Goal: Task Accomplishment & Management: Manage account settings

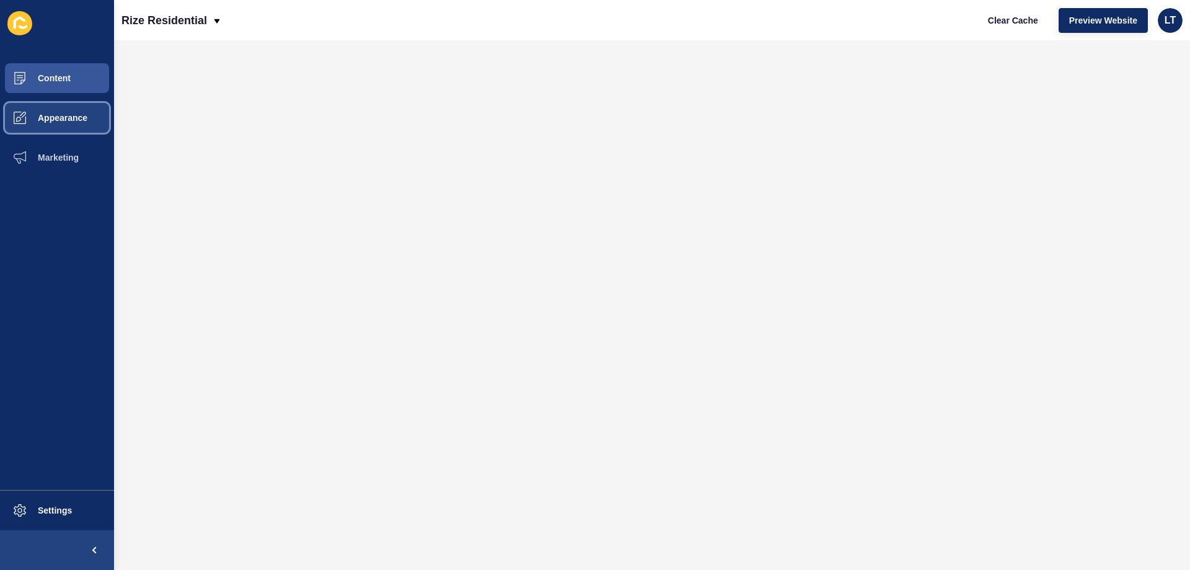
click at [64, 107] on button "Appearance" at bounding box center [57, 118] width 114 height 40
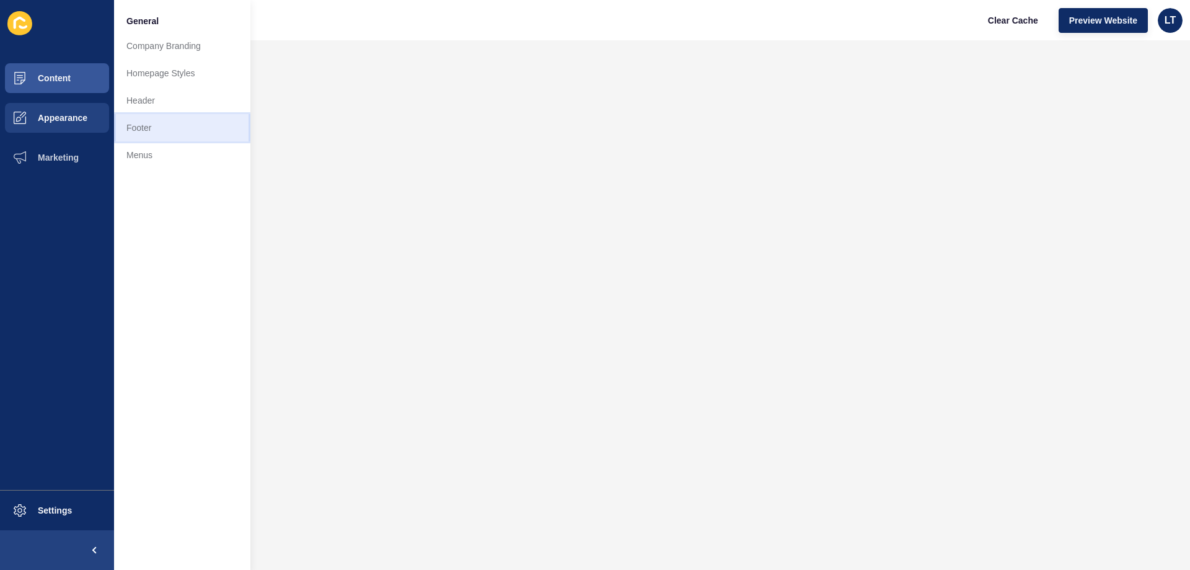
click at [155, 133] on link "Footer" at bounding box center [182, 127] width 136 height 27
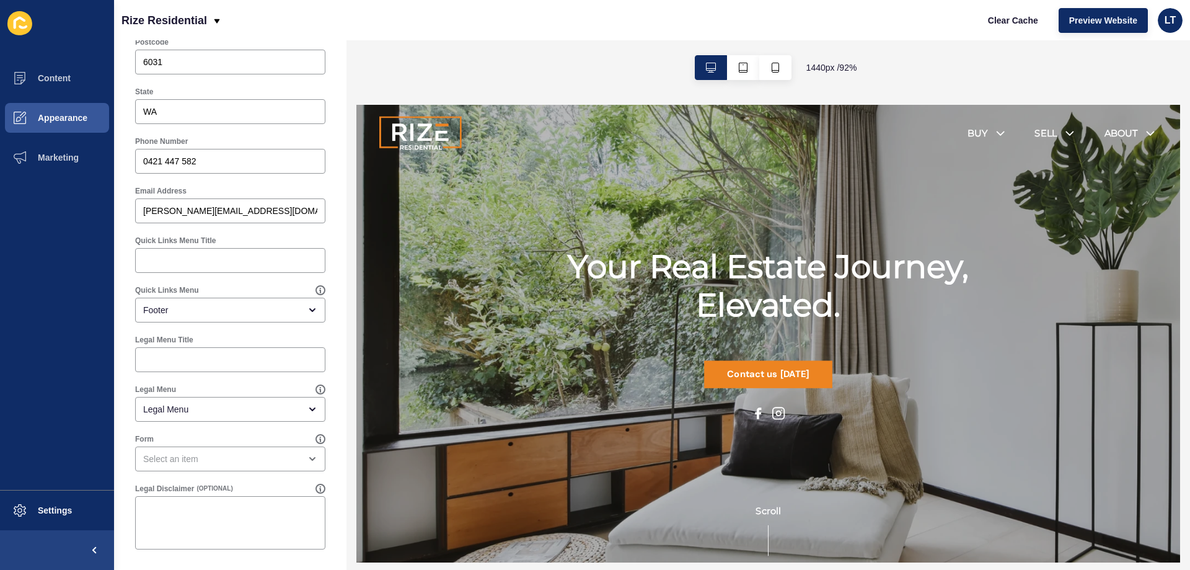
scroll to position [572, 0]
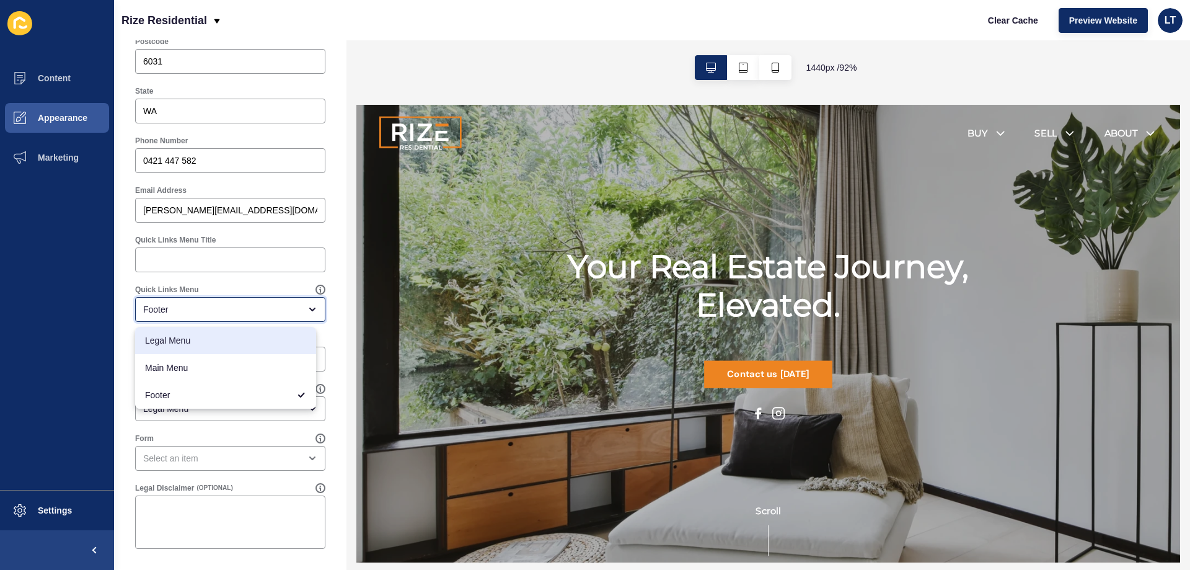
click at [231, 340] on span "Legal Menu" at bounding box center [225, 340] width 161 height 12
click at [332, 246] on div "Footer Settings Save Footer Logo Secondary Logo Footer Background Colour Black …" at bounding box center [230, 19] width 233 height 1101
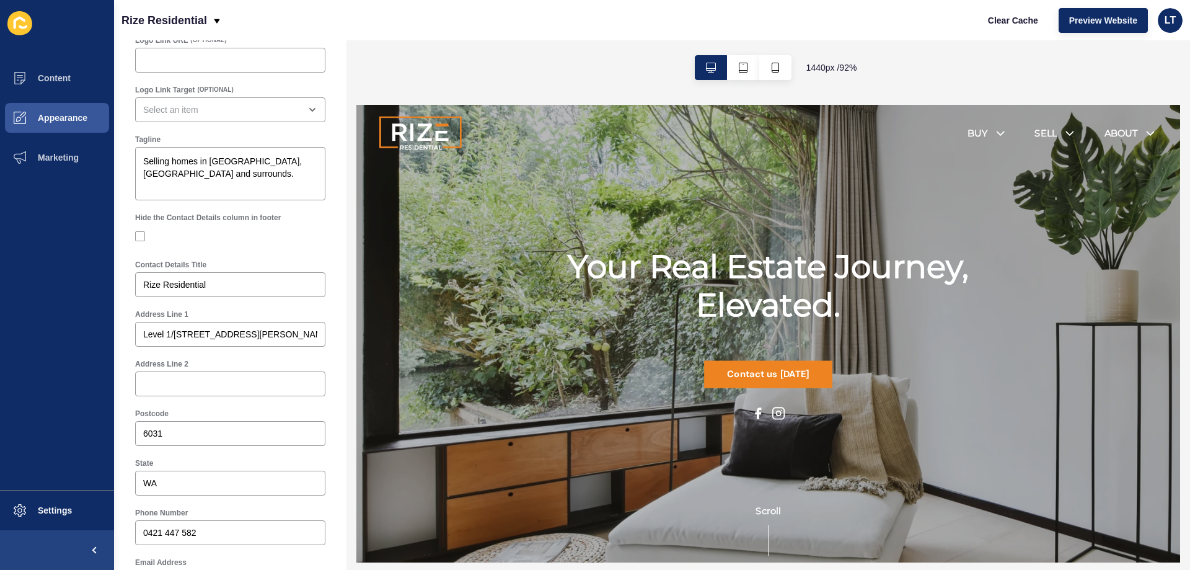
scroll to position [0, 0]
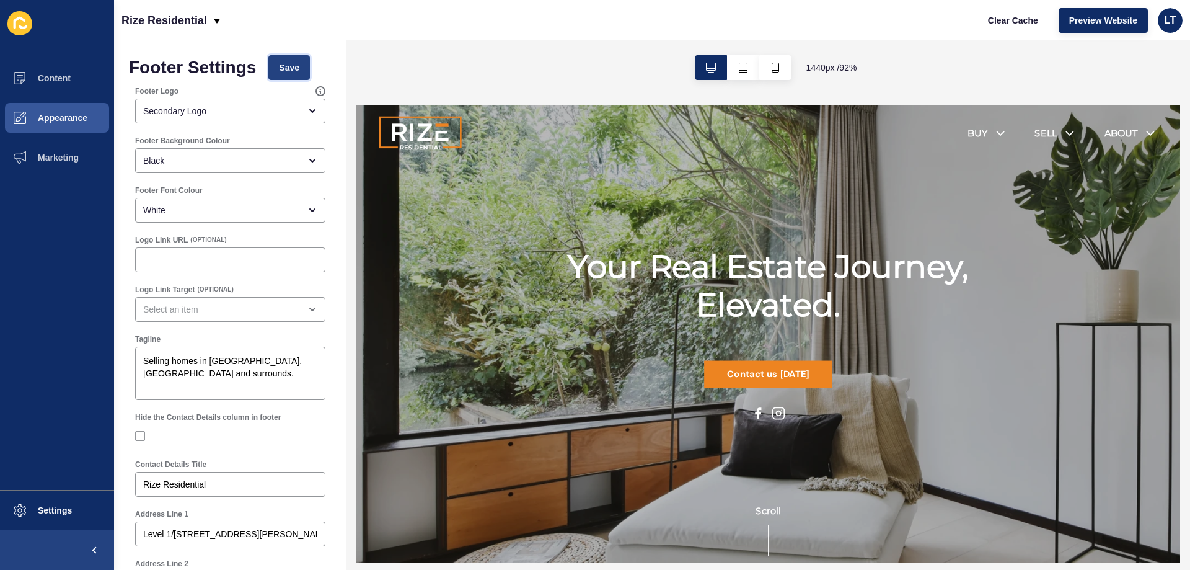
click at [293, 64] on span "Save" at bounding box center [289, 67] width 20 height 12
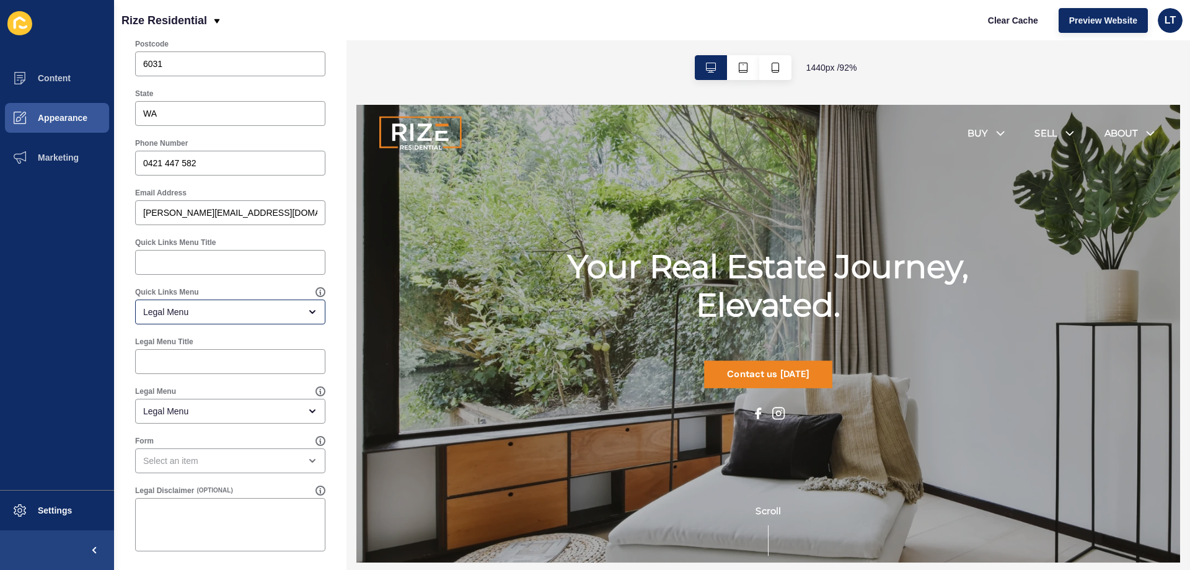
scroll to position [572, 0]
click at [238, 302] on div "Legal Menu" at bounding box center [230, 309] width 190 height 25
click at [205, 378] on div "Main Menu" at bounding box center [225, 367] width 181 height 27
type input "Main Menu"
click at [980, 76] on div "1440 px / 92 %" at bounding box center [769, 67] width 844 height 55
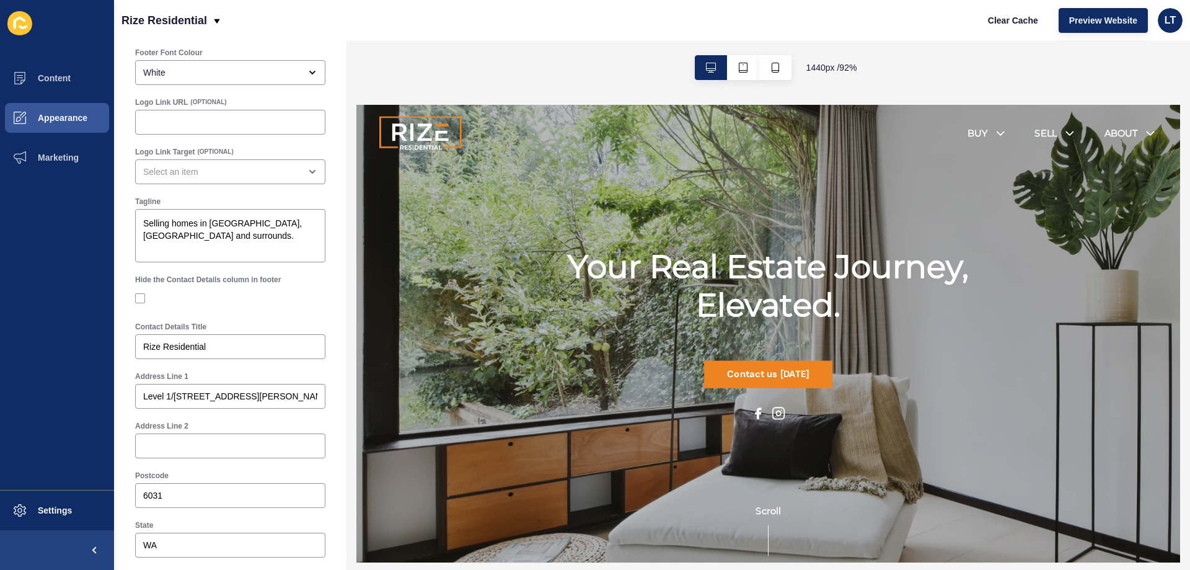
scroll to position [0, 0]
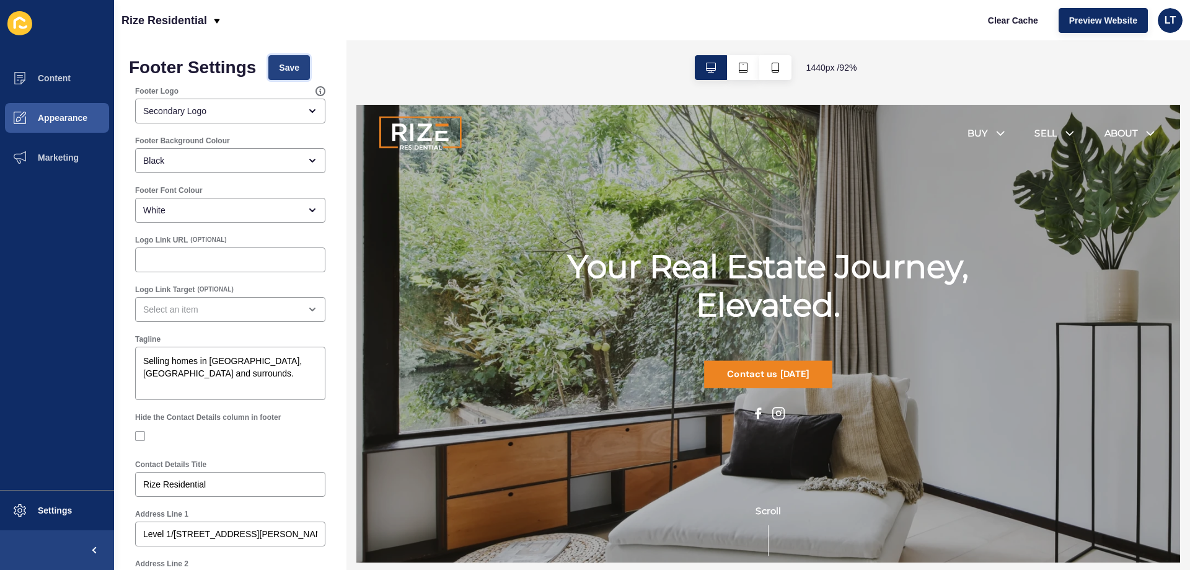
click at [286, 64] on span "Save" at bounding box center [289, 67] width 20 height 12
click at [72, 84] on button "Content" at bounding box center [57, 78] width 114 height 40
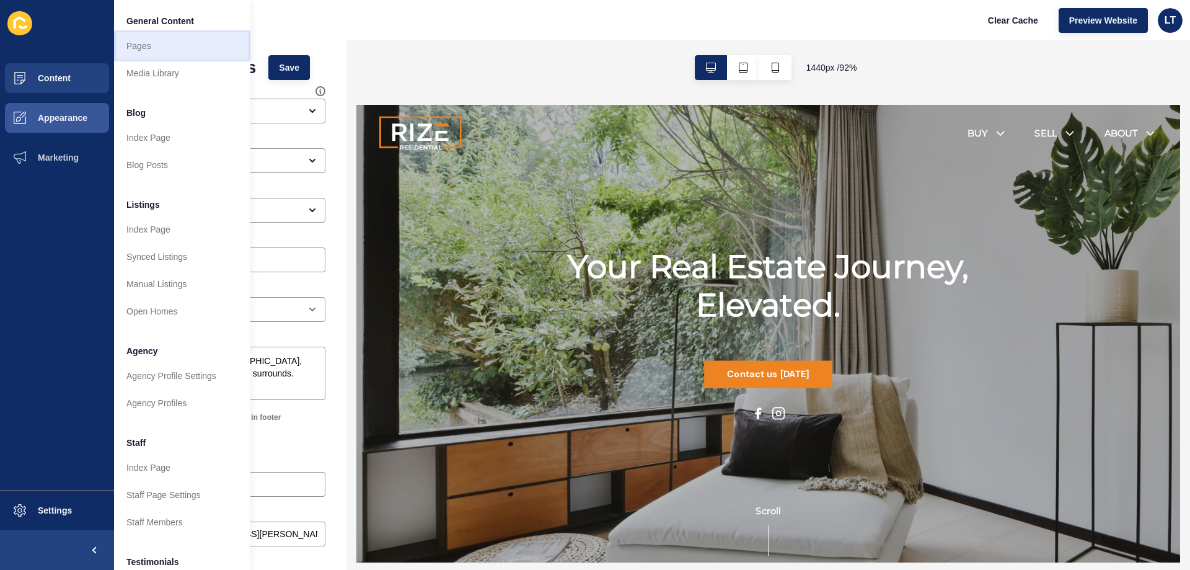
click at [146, 53] on link "Pages" at bounding box center [182, 45] width 136 height 27
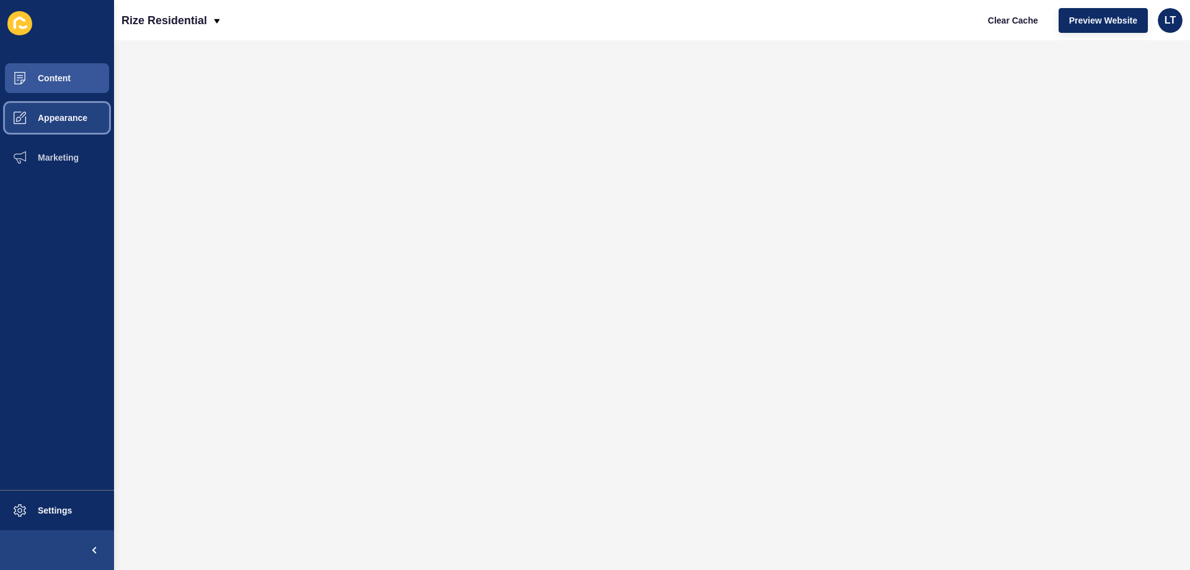
click at [50, 122] on span "Appearance" at bounding box center [42, 118] width 89 height 10
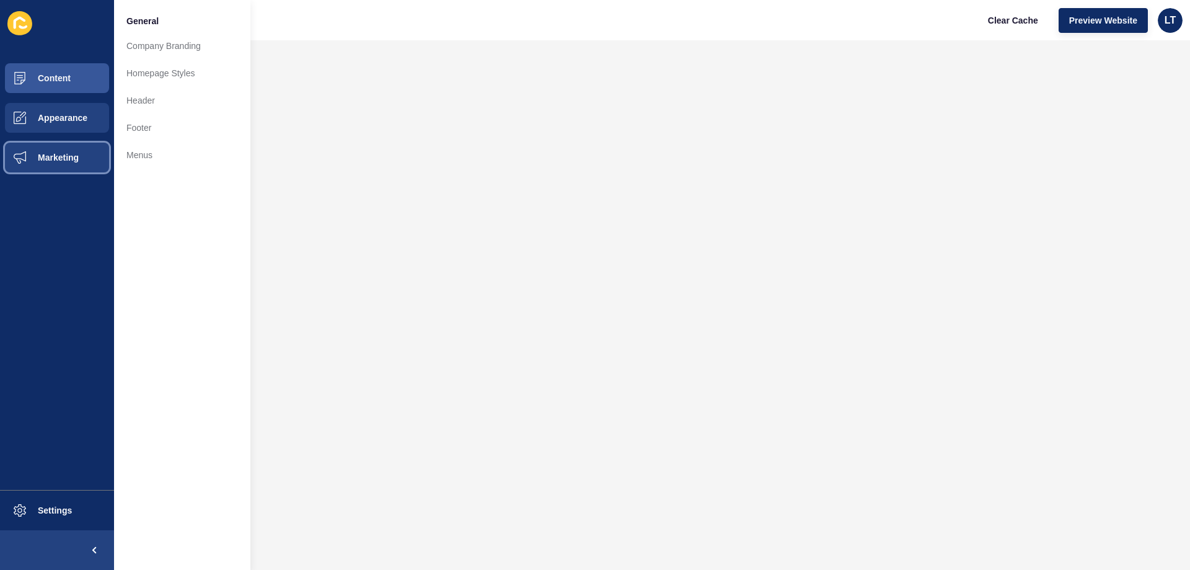
click at [81, 144] on button "Marketing" at bounding box center [57, 158] width 114 height 40
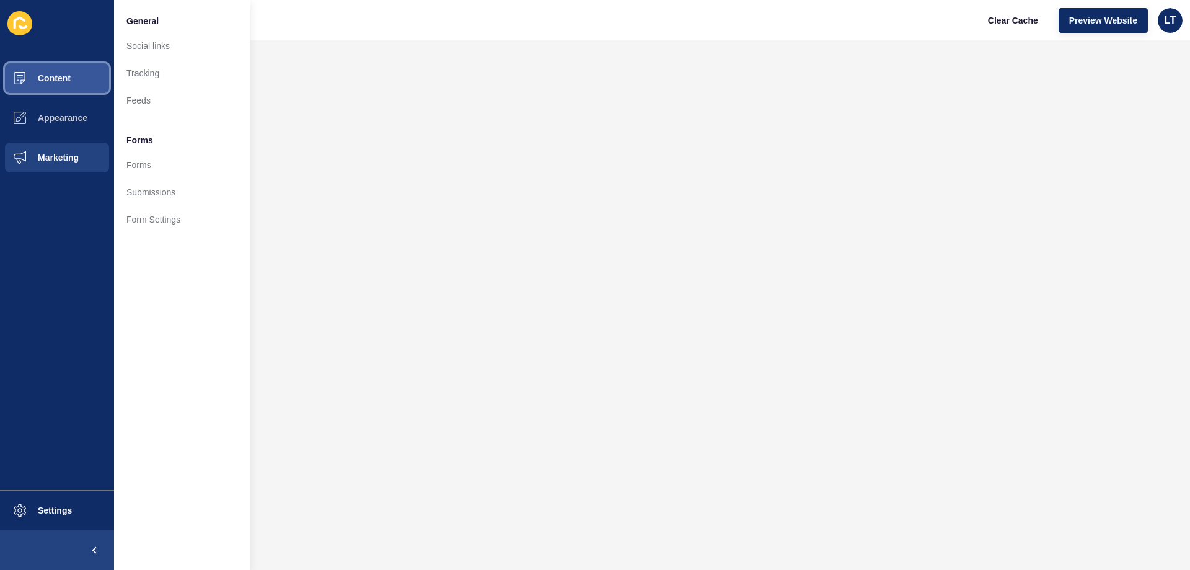
click at [71, 73] on button "Content" at bounding box center [57, 78] width 114 height 40
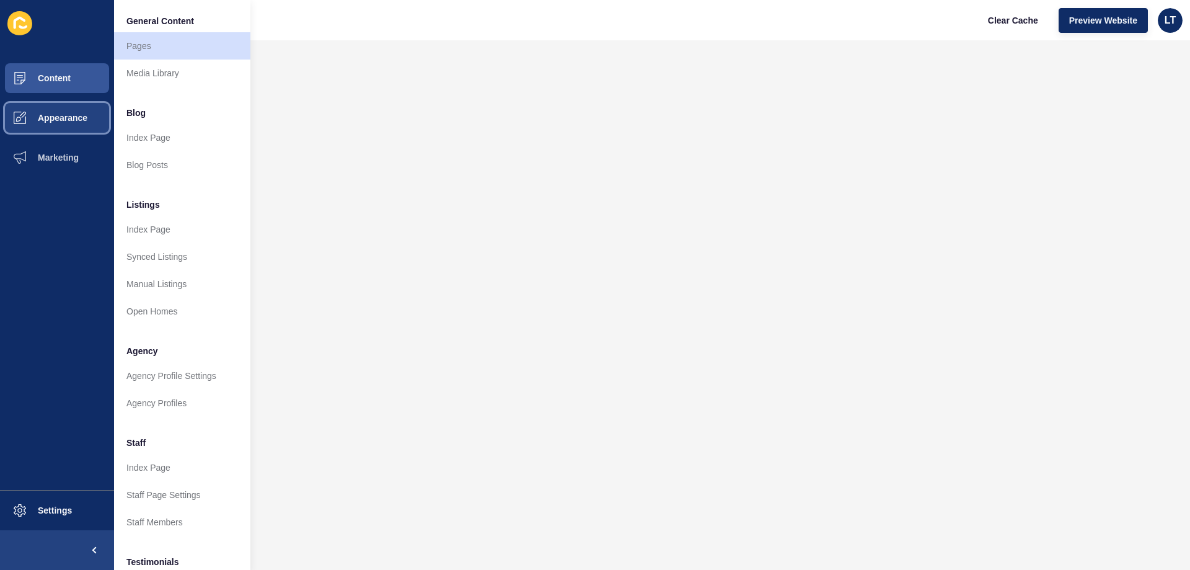
click at [71, 120] on span "Appearance" at bounding box center [42, 118] width 89 height 10
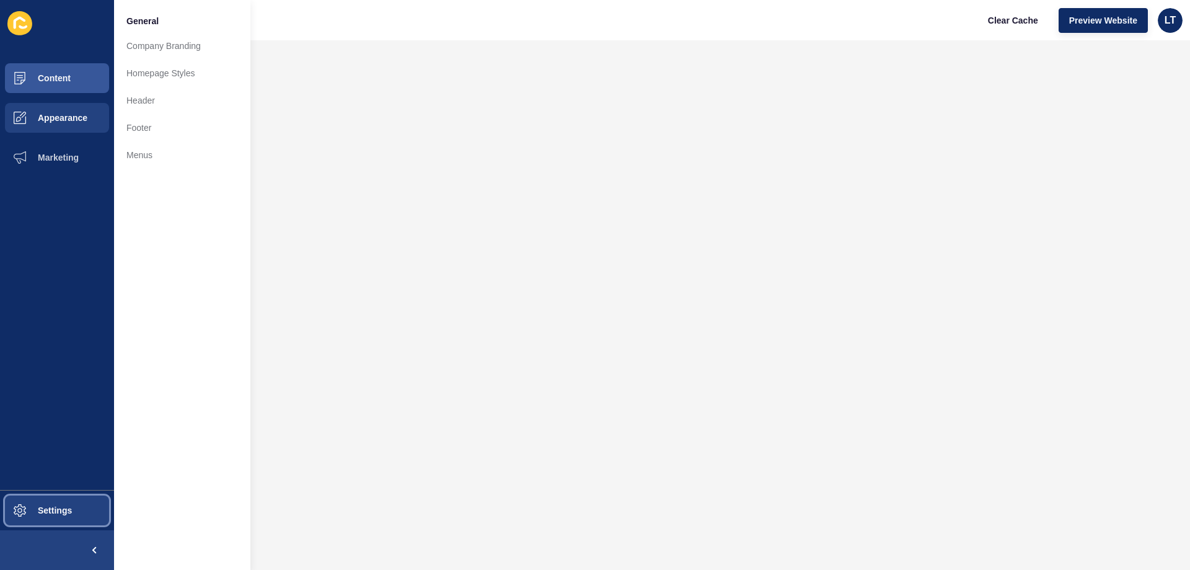
click at [52, 493] on button "Settings" at bounding box center [57, 510] width 114 height 40
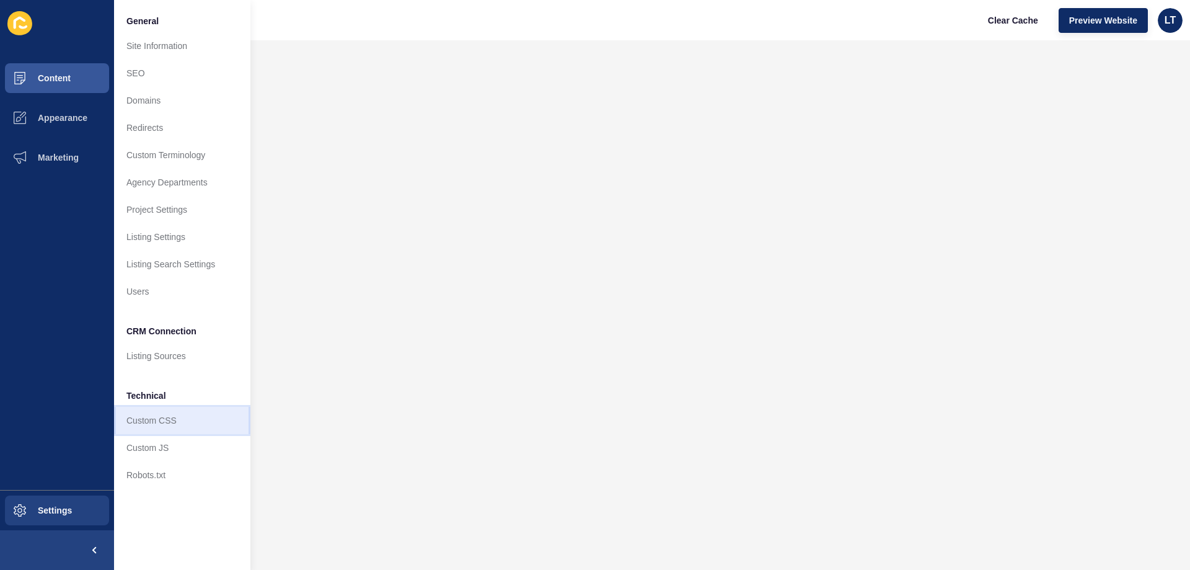
click at [161, 425] on link "Custom CSS" at bounding box center [182, 420] width 136 height 27
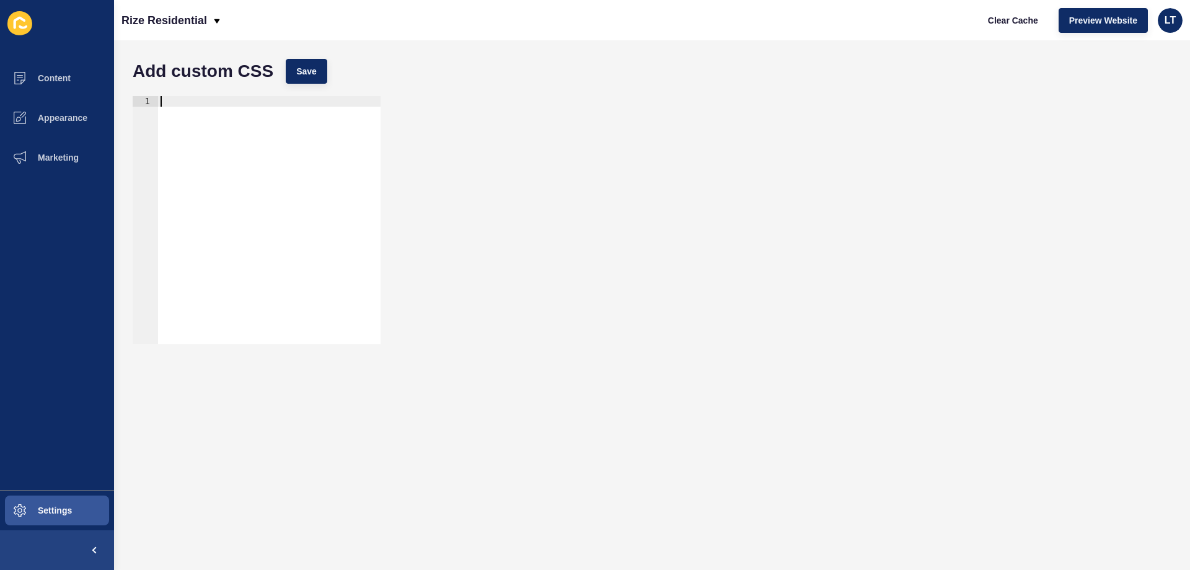
click at [247, 108] on div at bounding box center [269, 230] width 223 height 269
click at [239, 126] on div at bounding box center [269, 230] width 223 height 269
paste textarea "</style>"
type textarea "</style>"
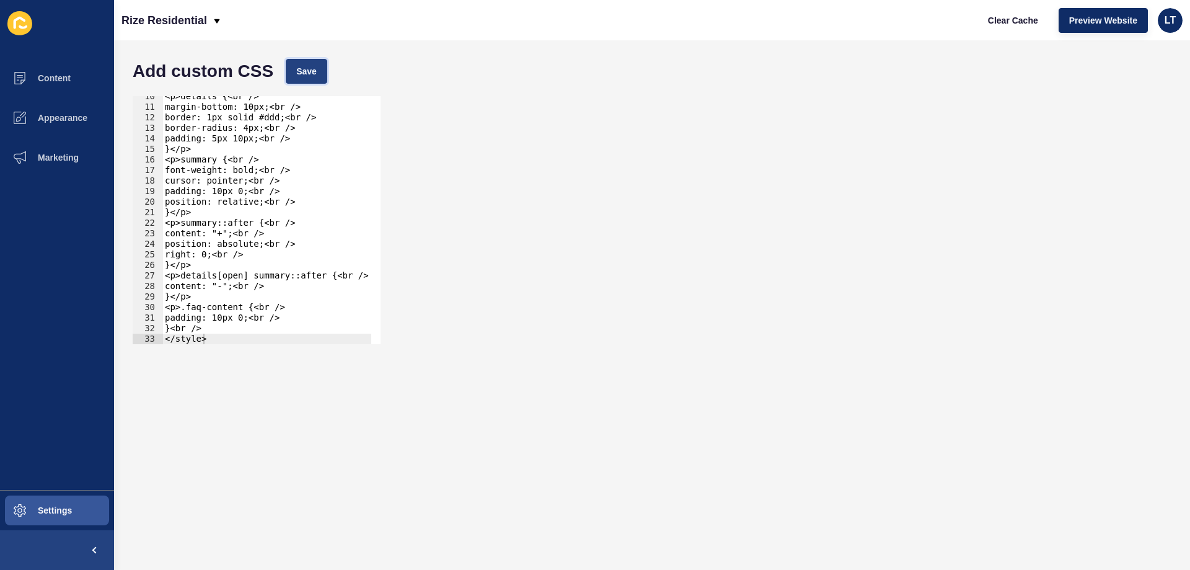
click at [308, 70] on span "Save" at bounding box center [306, 71] width 20 height 12
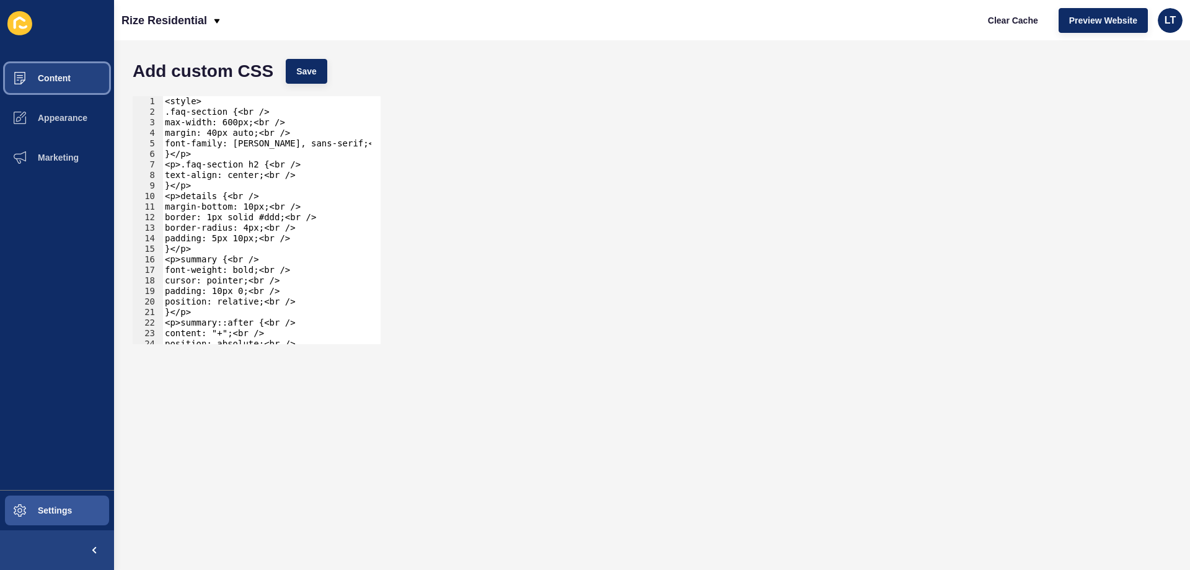
click at [58, 79] on span "Content" at bounding box center [34, 78] width 73 height 10
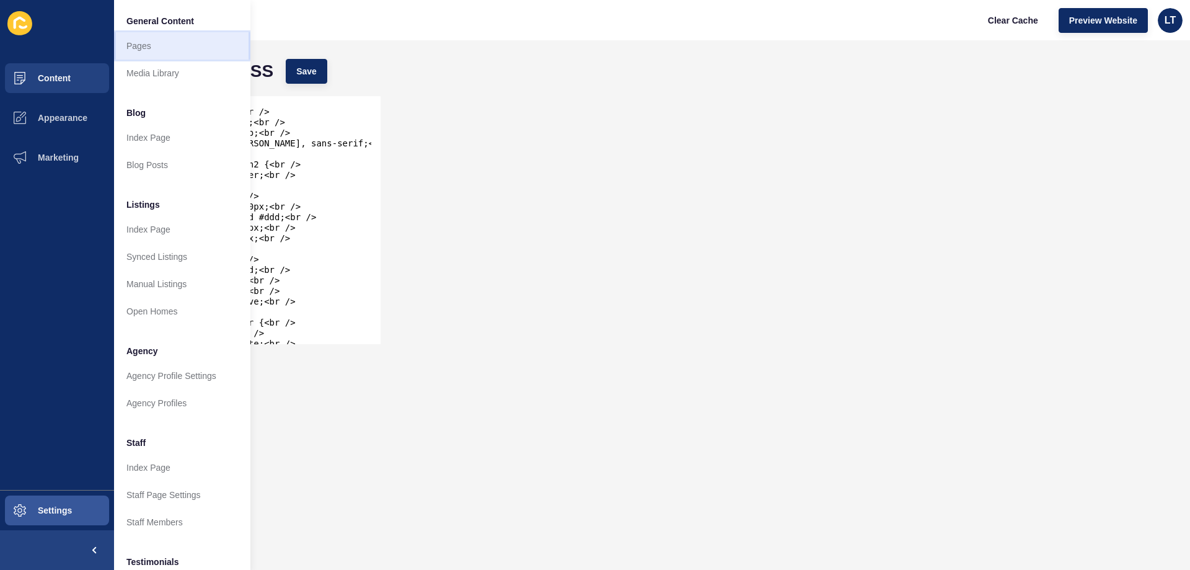
click at [164, 48] on link "Pages" at bounding box center [182, 45] width 136 height 27
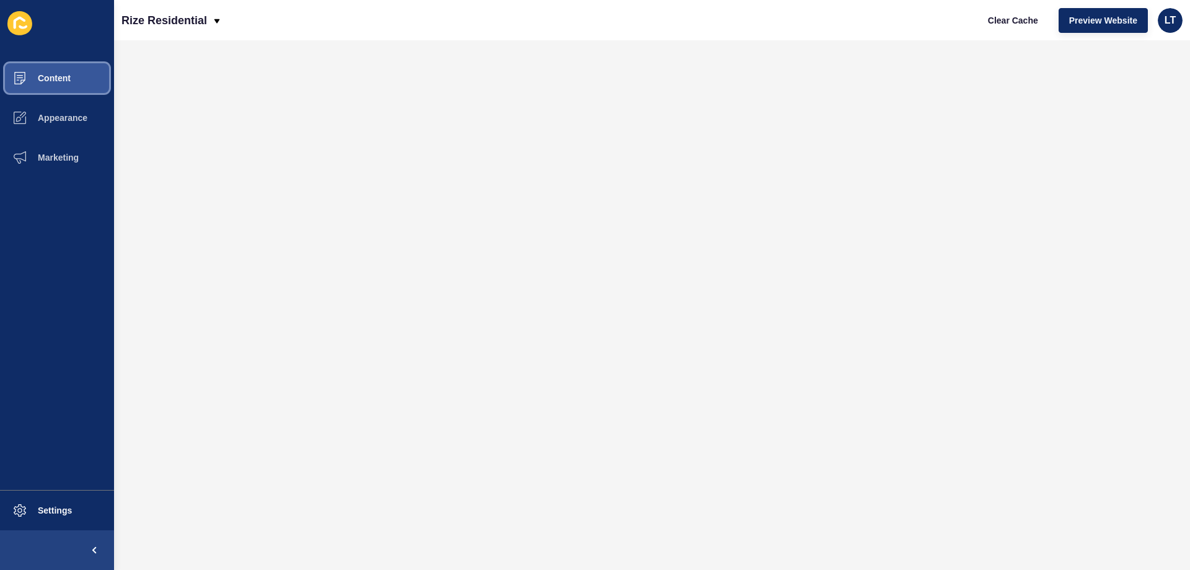
click at [67, 79] on span "Content" at bounding box center [34, 78] width 73 height 10
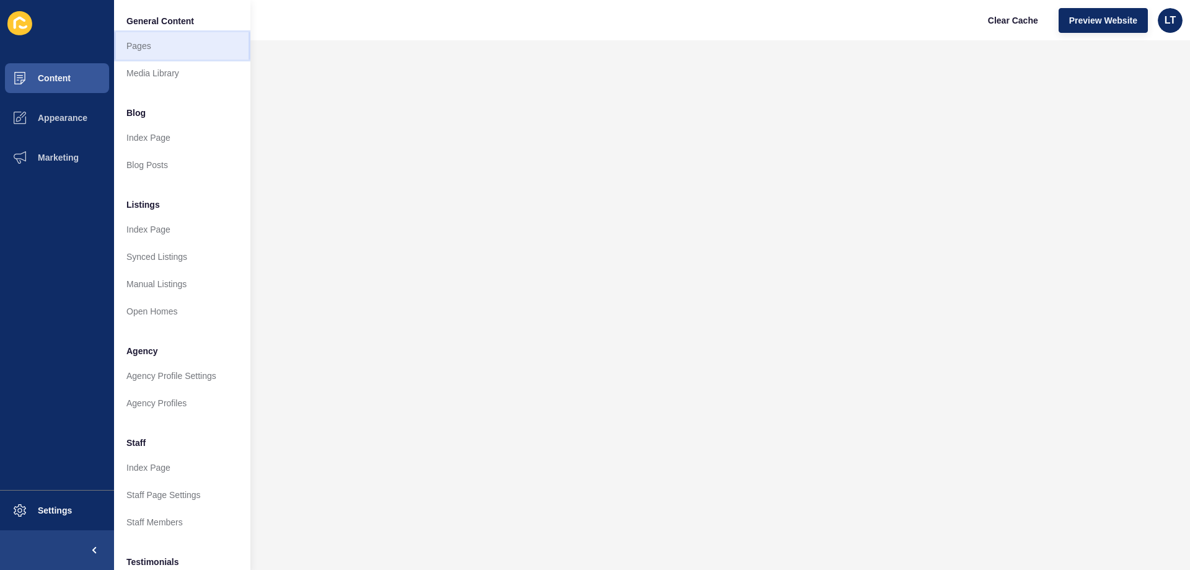
click at [151, 41] on link "Pages" at bounding box center [182, 45] width 136 height 27
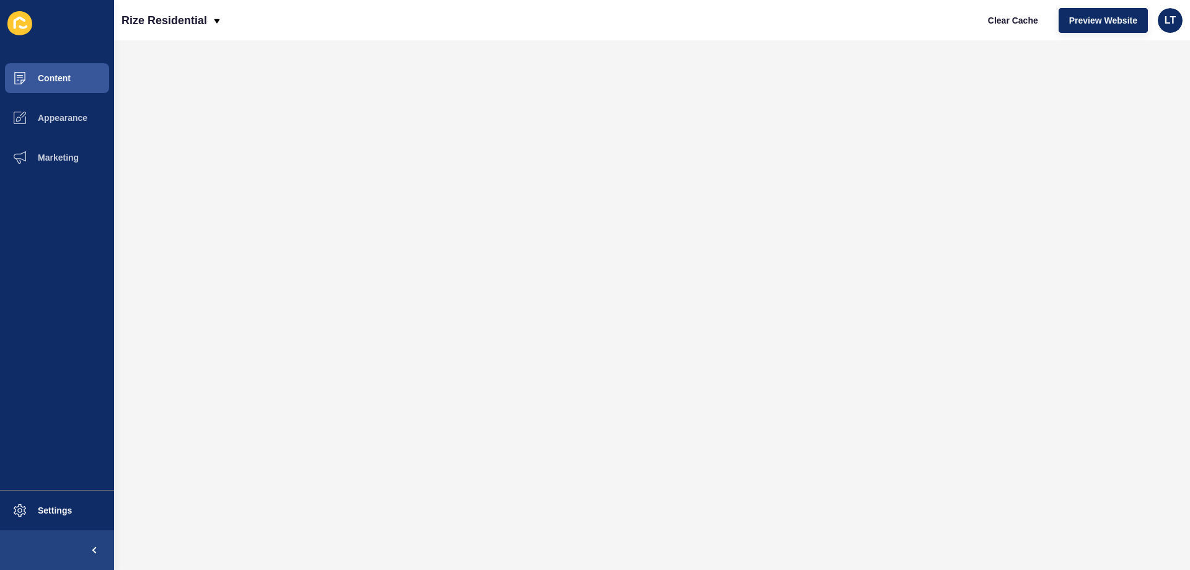
drag, startPoint x: 0, startPoint y: 0, endPoint x: 919, endPoint y: 27, distance: 919.3
click at [919, 27] on div "Rize Residential Clear Cache Preview Website LT" at bounding box center [652, 20] width 1076 height 40
click at [54, 111] on button "Appearance" at bounding box center [57, 118] width 114 height 40
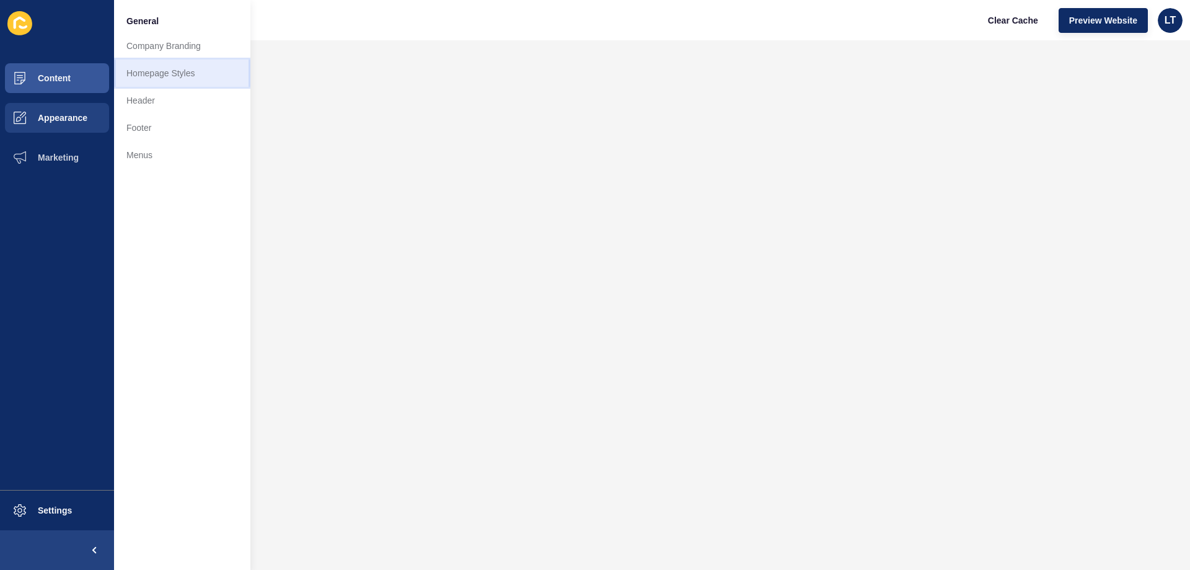
click at [168, 68] on link "Homepage Styles" at bounding box center [182, 73] width 136 height 27
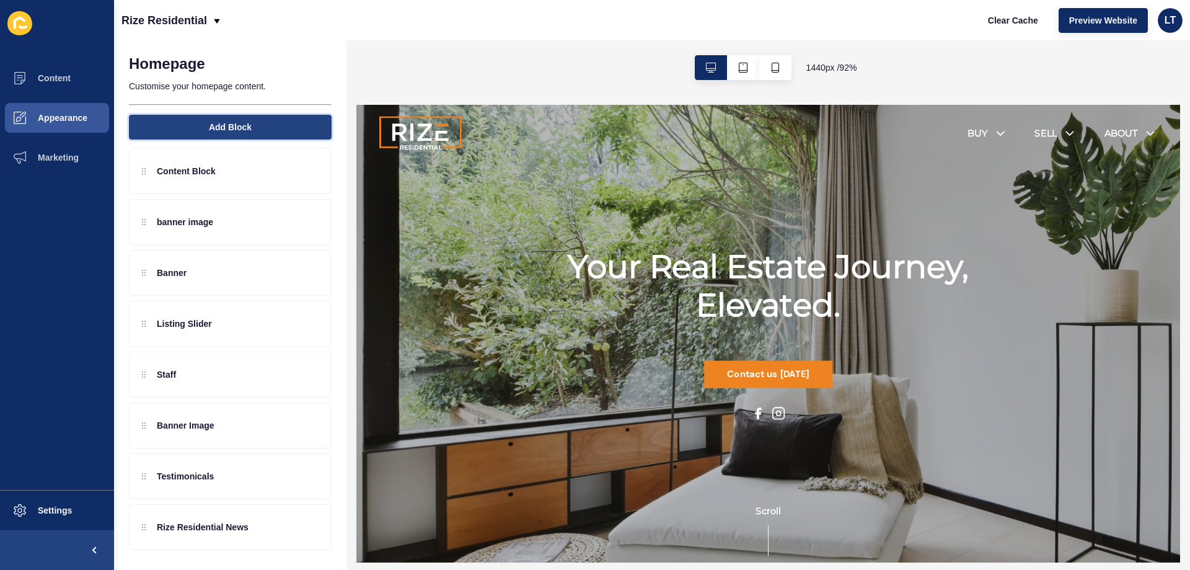
click at [229, 128] on span "Add Block" at bounding box center [230, 127] width 43 height 12
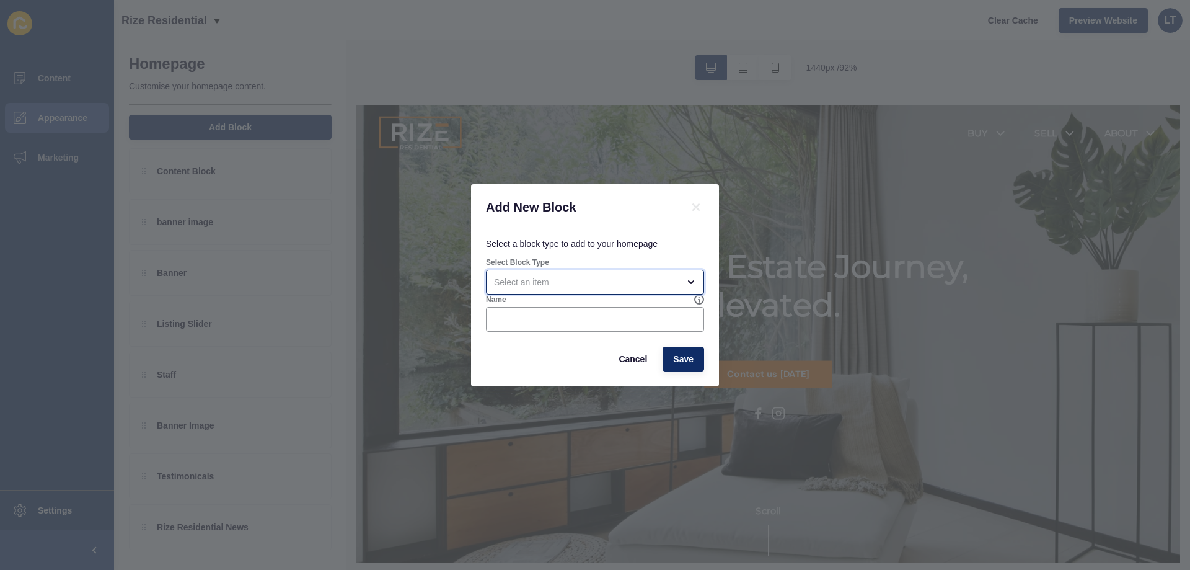
click at [552, 283] on div "open menu" at bounding box center [586, 282] width 185 height 12
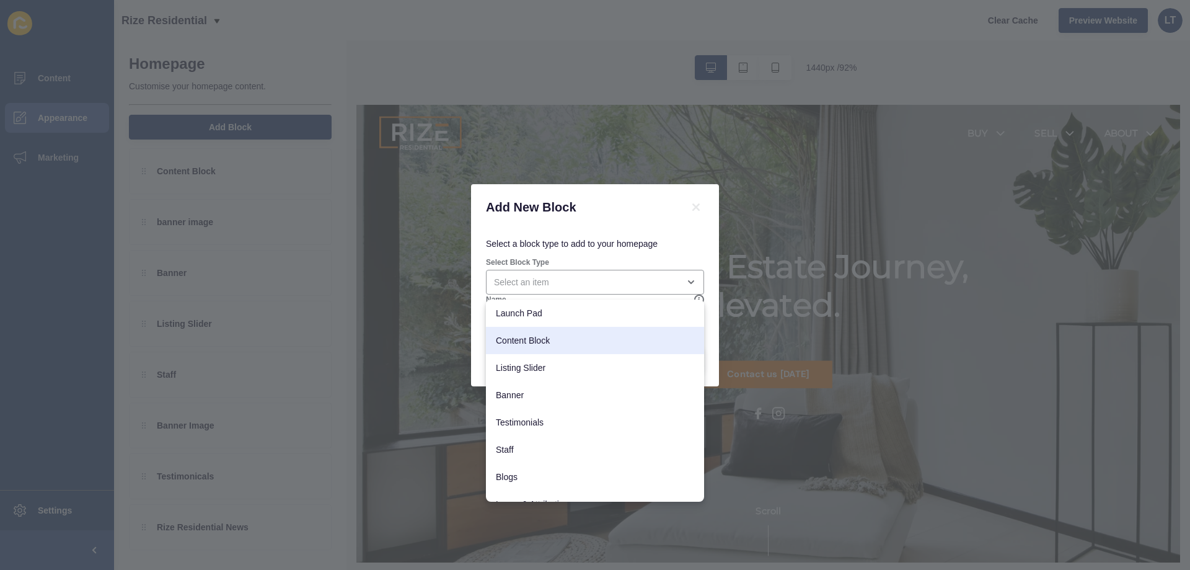
click at [539, 78] on div "Add New Block Select a block type to add to your homepage Select Block Type Nam…" at bounding box center [595, 285] width 1190 height 570
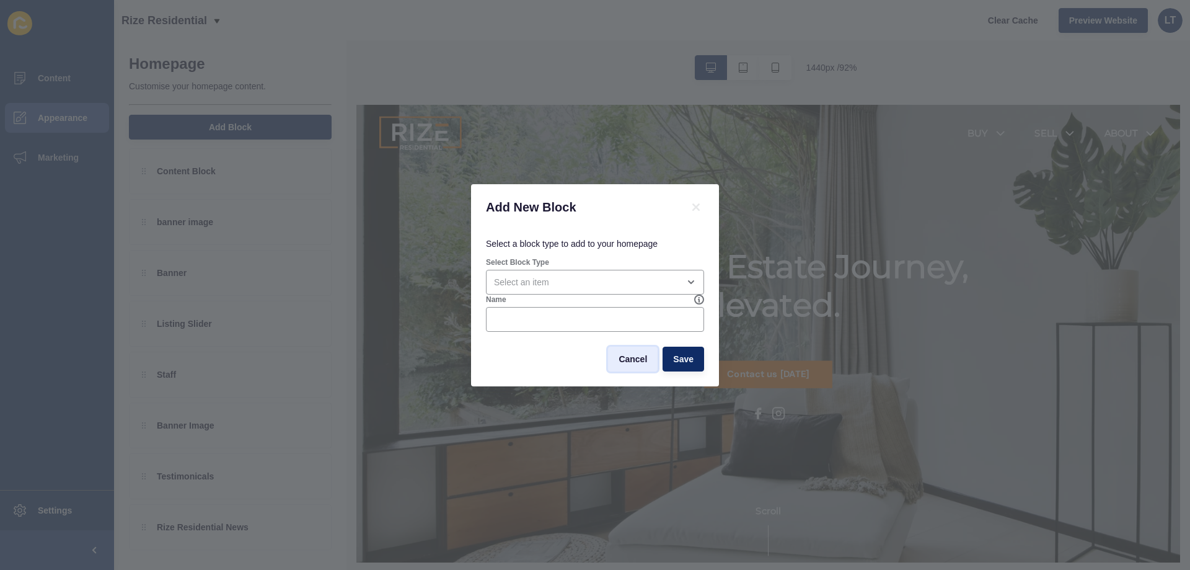
drag, startPoint x: 635, startPoint y: 359, endPoint x: 301, endPoint y: 275, distance: 343.9
click at [635, 359] on span "Cancel" at bounding box center [633, 359] width 29 height 12
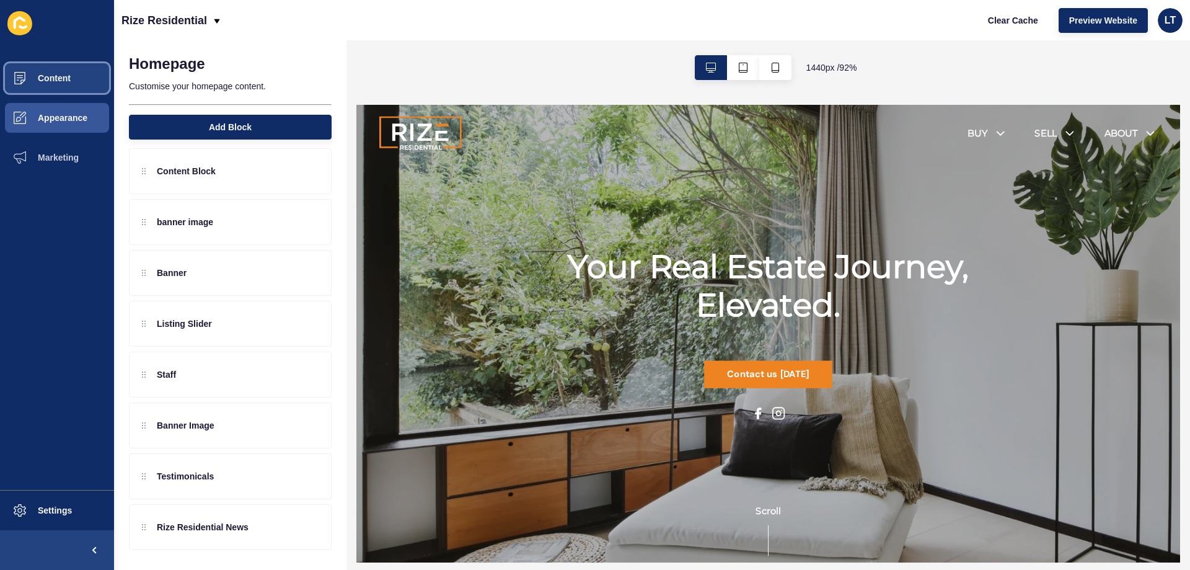
click at [49, 68] on button "Content" at bounding box center [57, 78] width 114 height 40
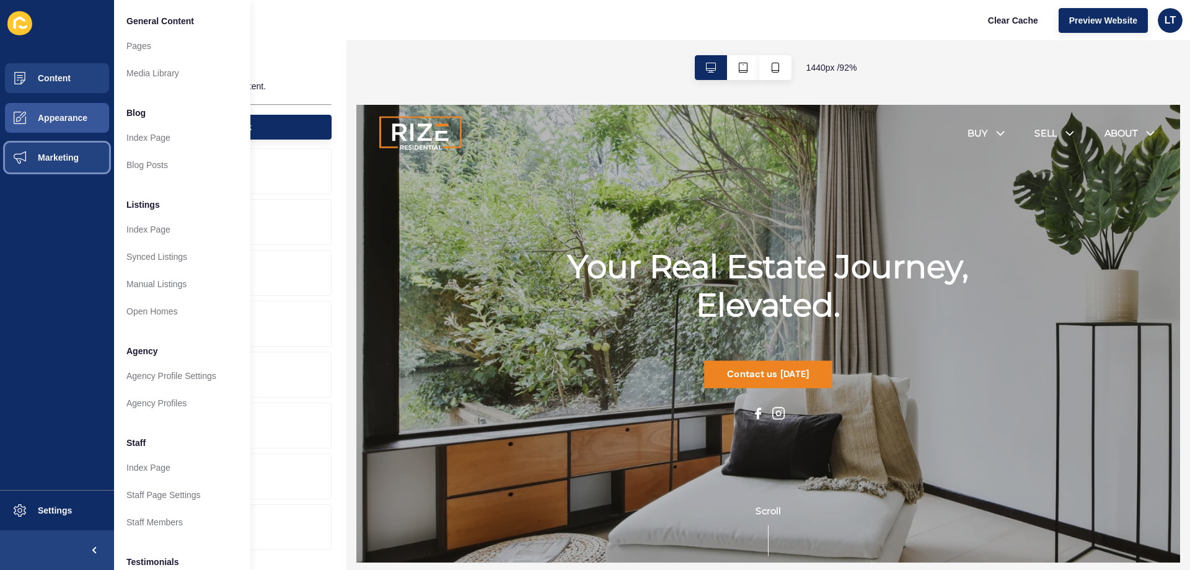
click at [60, 154] on span "Marketing" at bounding box center [38, 158] width 81 height 10
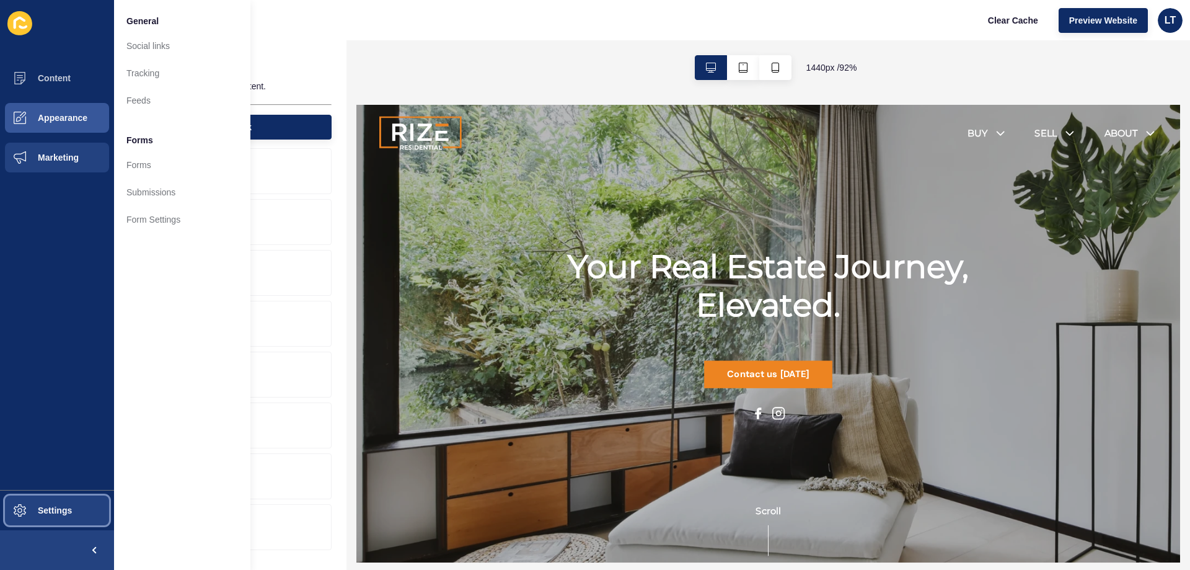
click at [56, 528] on button "Settings" at bounding box center [57, 510] width 114 height 40
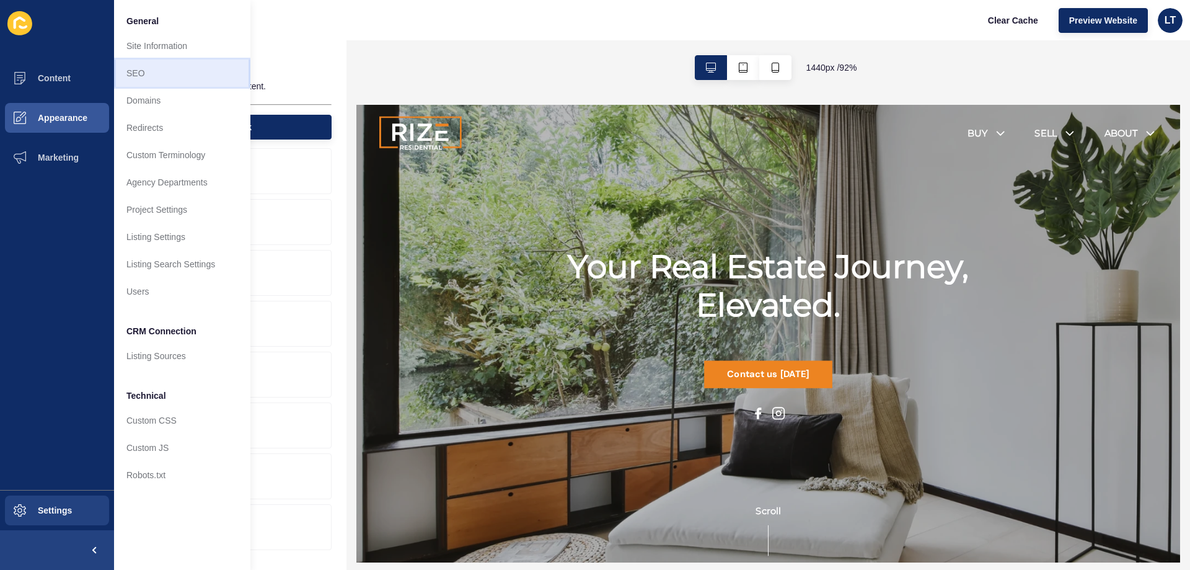
click at [152, 75] on link "SEO" at bounding box center [182, 73] width 136 height 27
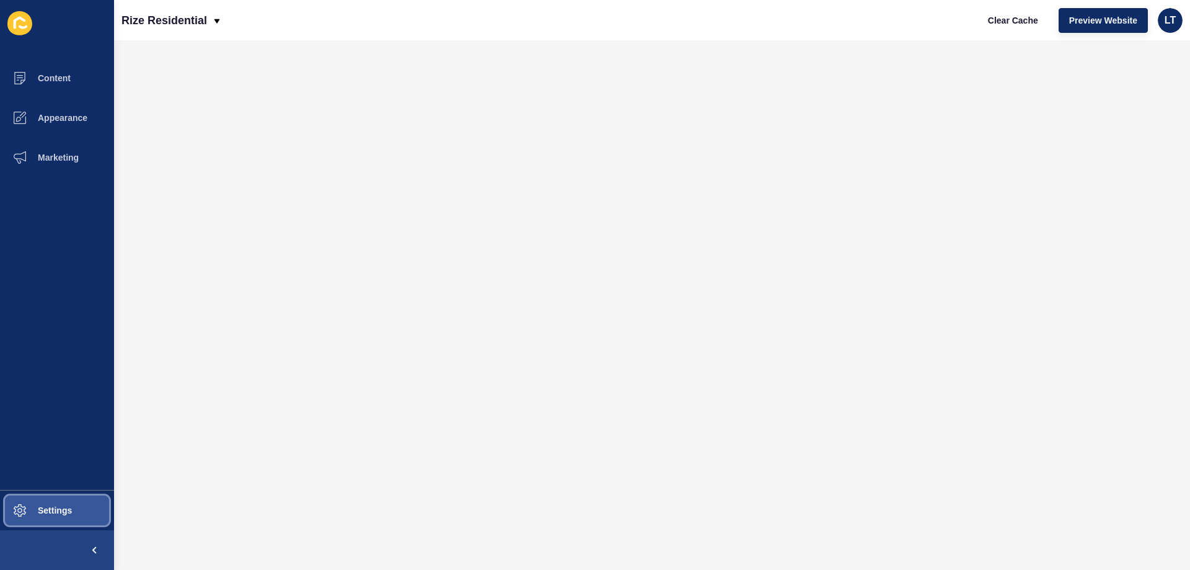
click at [65, 514] on span "Settings" at bounding box center [35, 510] width 74 height 10
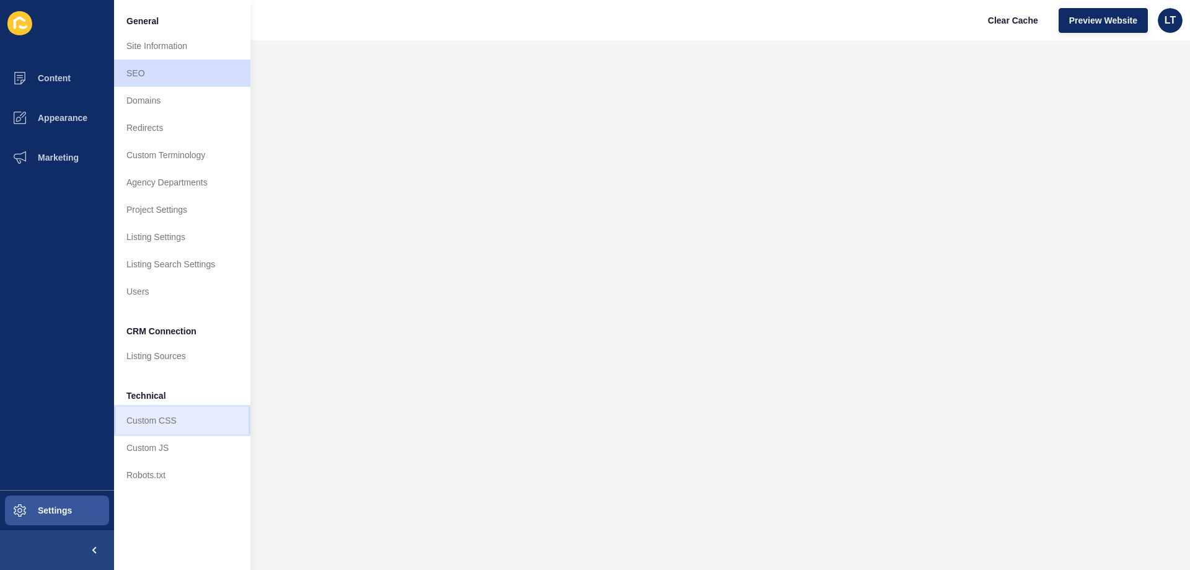
click at [159, 419] on link "Custom CSS" at bounding box center [182, 420] width 136 height 27
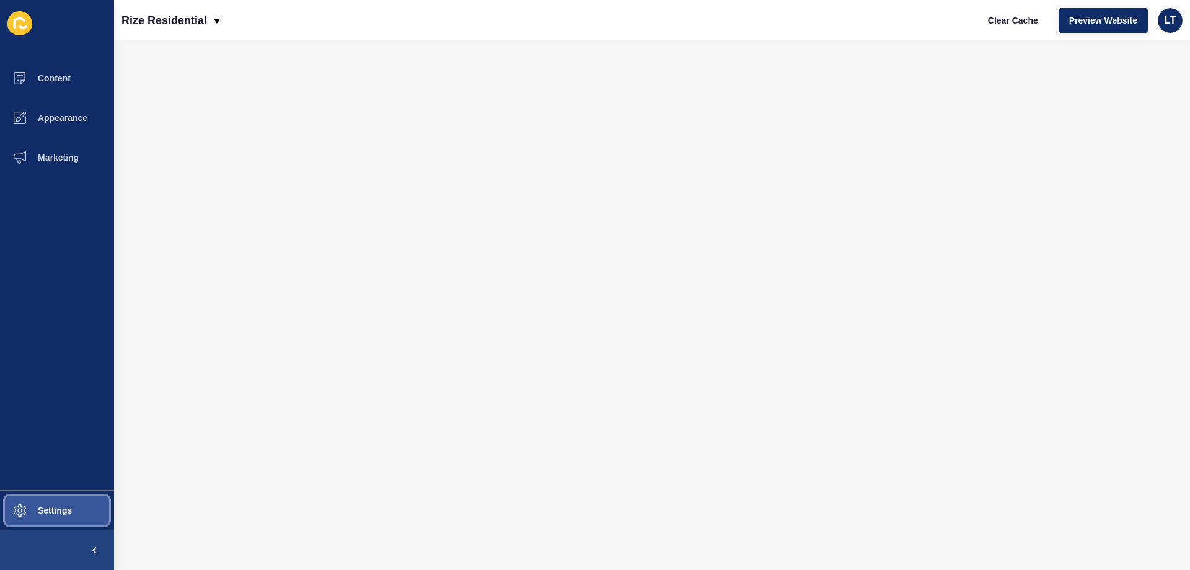
click at [38, 510] on span "Settings" at bounding box center [35, 510] width 74 height 10
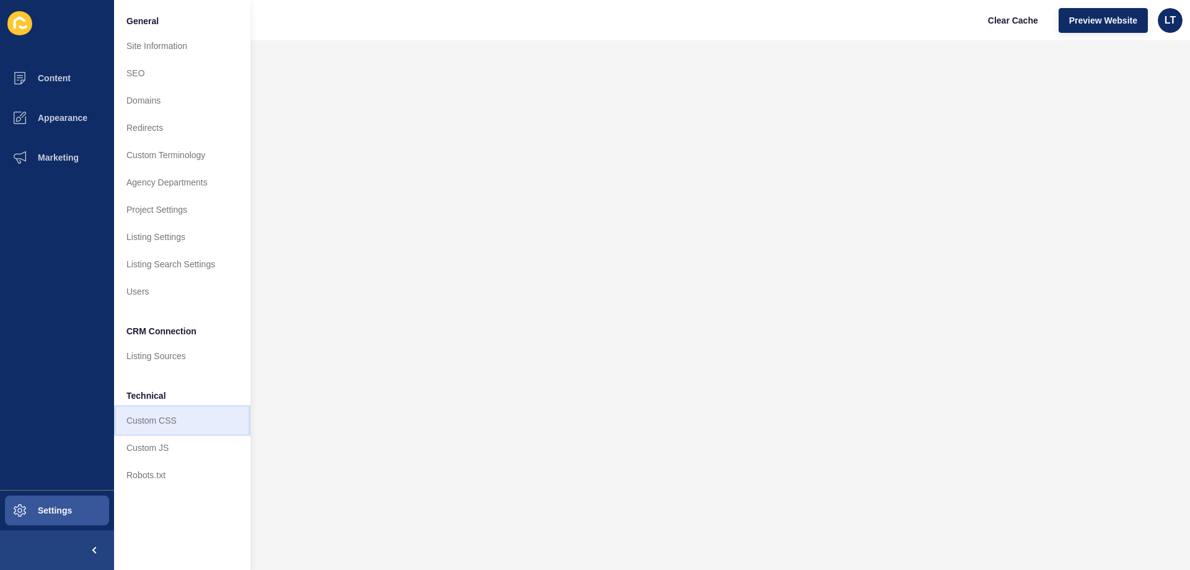
click at [176, 422] on link "Custom CSS" at bounding box center [182, 420] width 136 height 27
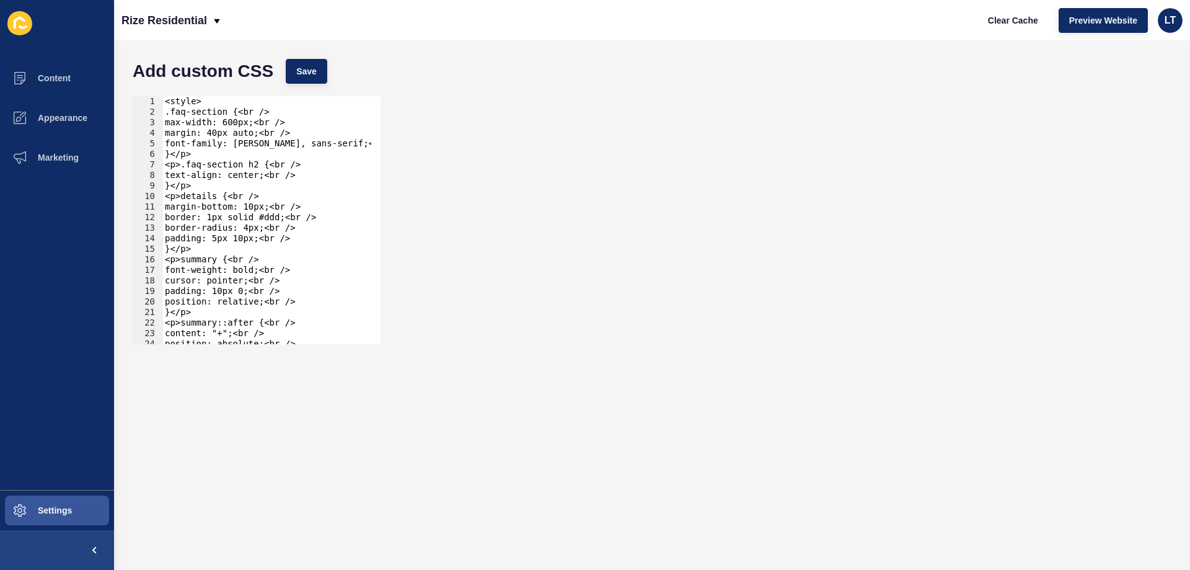
click at [266, 166] on div "<style> .faq-section {<br /> max-width: 600px;<br /> margin: 40px auto;<br /> f…" at bounding box center [266, 230] width 209 height 269
drag, startPoint x: 224, startPoint y: 112, endPoint x: 170, endPoint y: 110, distance: 54.0
click at [170, 110] on div "<style> .faq-section {<br /> max-width: 600px;<br /> margin: 40px auto;<br /> f…" at bounding box center [266, 230] width 209 height 269
click at [306, 188] on div "<style> .faq-section {<br /> max-width: 600px;<br /> margin: 40px auto;<br /> f…" at bounding box center [266, 230] width 209 height 269
click at [164, 102] on div "<style> .faq-section {<br /> max-width: 600px;<br /> margin: 40px auto;<br /> f…" at bounding box center [266, 230] width 209 height 269
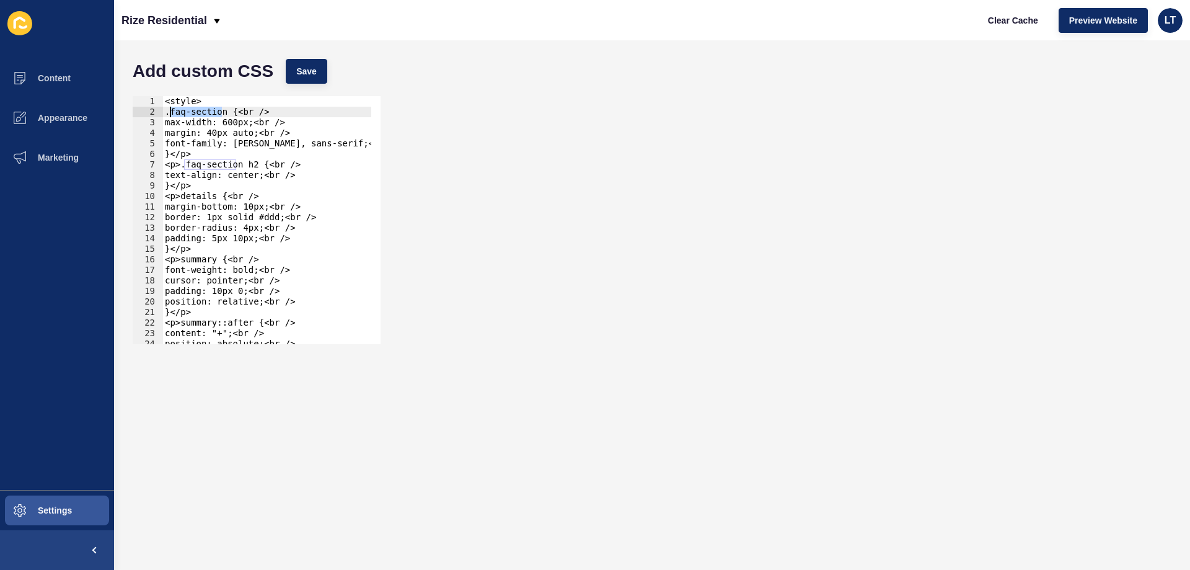
drag, startPoint x: 224, startPoint y: 112, endPoint x: 171, endPoint y: 111, distance: 52.7
click at [171, 111] on div "<style> .faq-section {<br /> max-width: 600px;<br /> margin: 40px auto;<br /> f…" at bounding box center [266, 230] width 209 height 269
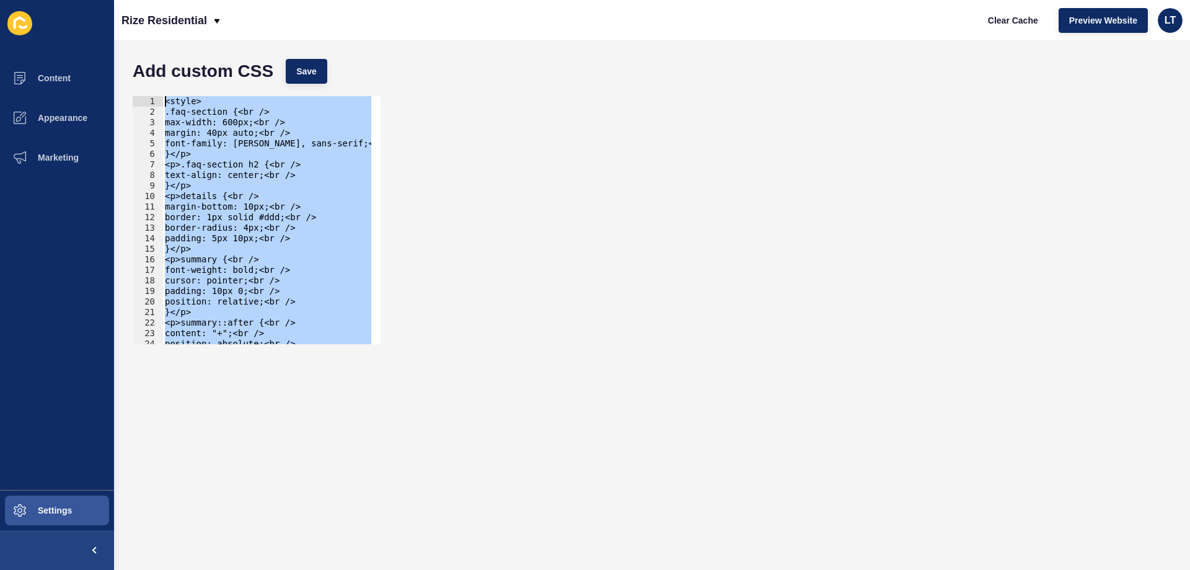
drag, startPoint x: 241, startPoint y: 339, endPoint x: 71, endPoint y: -46, distance: 420.3
click at [71, 0] on html "Content Appearance Marketing Settings Rize Residential Clear Cache Preview Webs…" at bounding box center [595, 285] width 1190 height 570
click at [321, 223] on div "<style> .faq-section {<br /> max-width: 600px;<br /> margin: 40px auto;<br /> f…" at bounding box center [266, 220] width 209 height 248
drag, startPoint x: 273, startPoint y: 321, endPoint x: 119, endPoint y: -50, distance: 401.1
click at [119, 0] on html "Content Appearance Marketing Settings Rize Residential Clear Cache Preview Webs…" at bounding box center [595, 285] width 1190 height 570
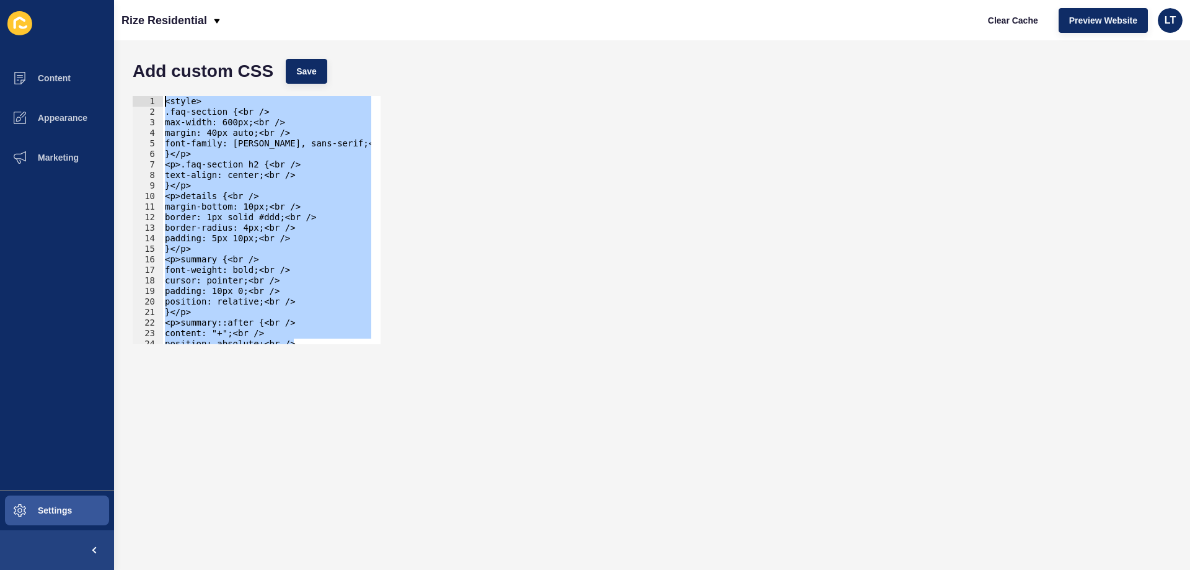
type textarea "<style> .faq-section {<br />"
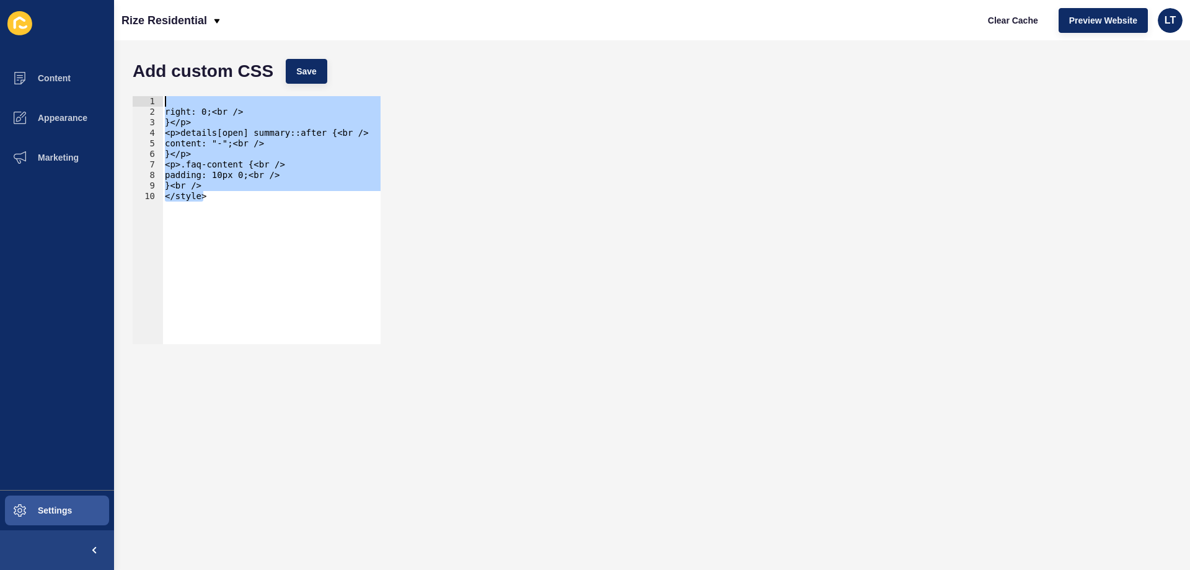
drag, startPoint x: 268, startPoint y: 266, endPoint x: 147, endPoint y: 68, distance: 232.4
click at [147, 68] on form "Add custom CSS Save 1 2 3 4 5 6 7 8 9 10 right: 0;<br /> }</p> <p>details[open]…" at bounding box center [652, 305] width 1052 height 505
type textarea "right: 0;<br />"
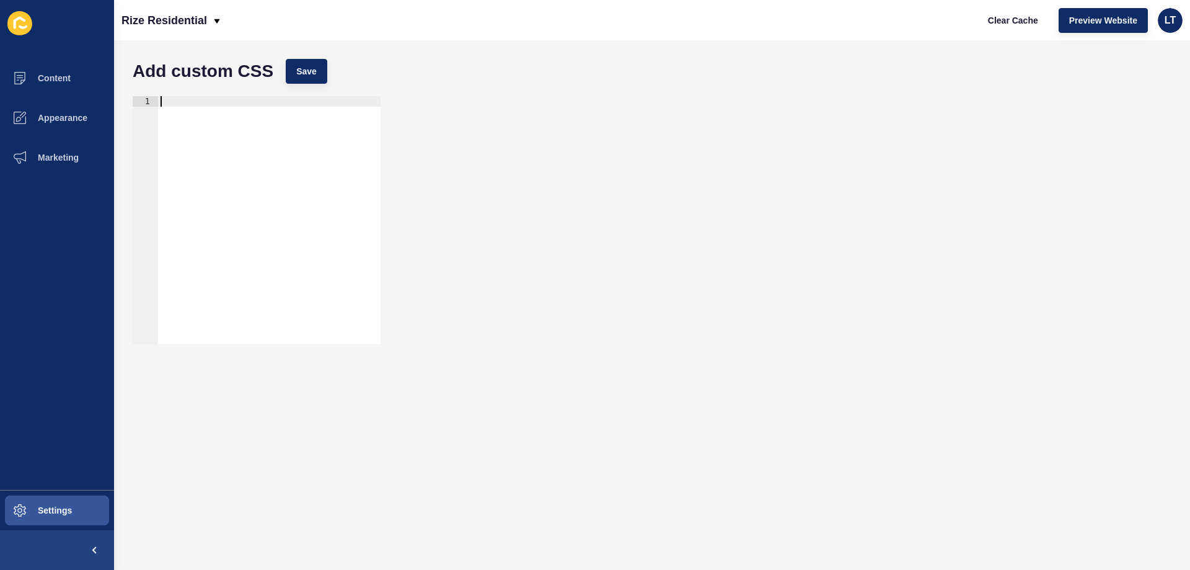
click at [554, 192] on div "1 ההההההההההההההההההההההההההההההההההההההההההההההההההההההההההההההההההההההההההההה…" at bounding box center [652, 220] width 1052 height 260
click at [293, 64] on button "Save" at bounding box center [307, 71] width 42 height 25
